Goal: Task Accomplishment & Management: Complete application form

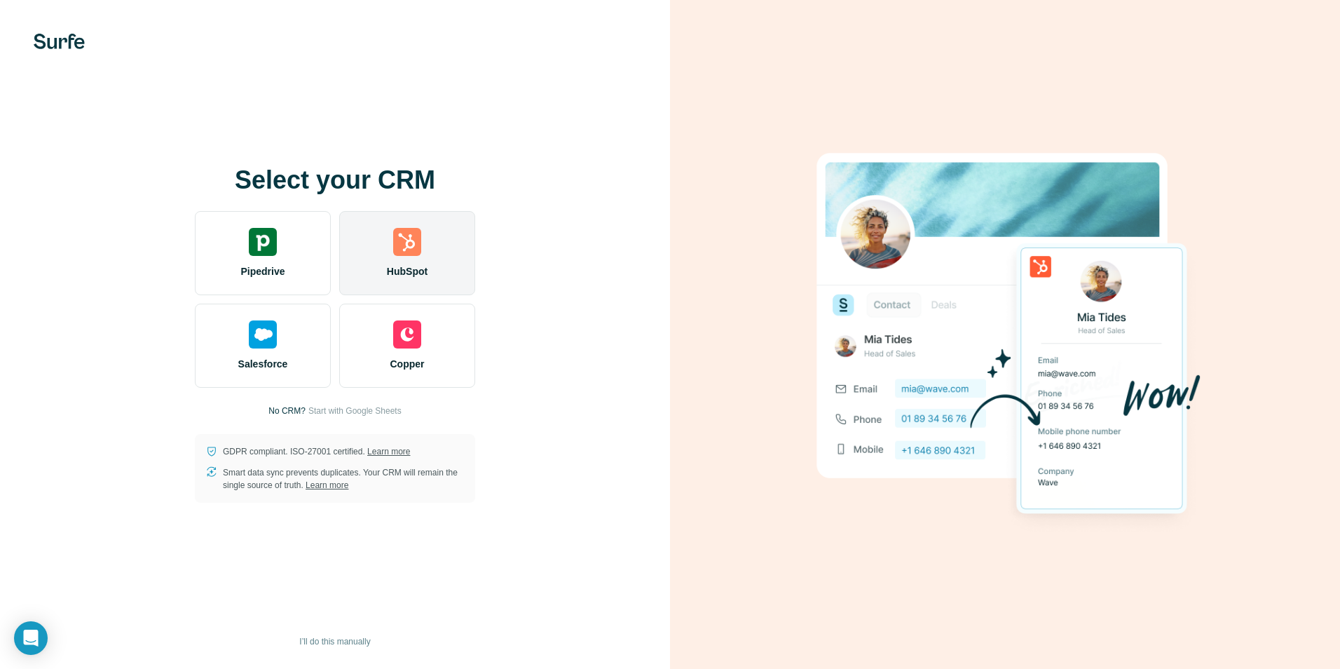
click at [438, 231] on div "HubSpot" at bounding box center [407, 253] width 136 height 84
click at [426, 266] on span "HubSpot" at bounding box center [407, 271] width 41 height 14
